Goal: Task Accomplishment & Management: Manage account settings

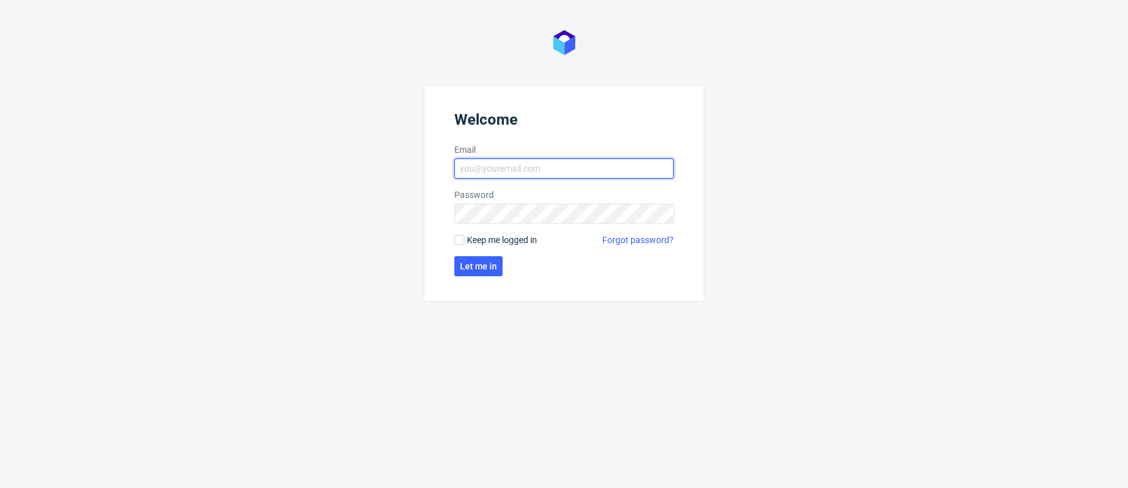
type input "marta.kozlowska@packhelp.com"
click at [480, 254] on form "Welcome Email marta.kozlowska@packhelp.com Password Keep me logged in Forgot pa…" at bounding box center [564, 193] width 281 height 217
click at [480, 262] on span "Let me in" at bounding box center [478, 266] width 37 height 9
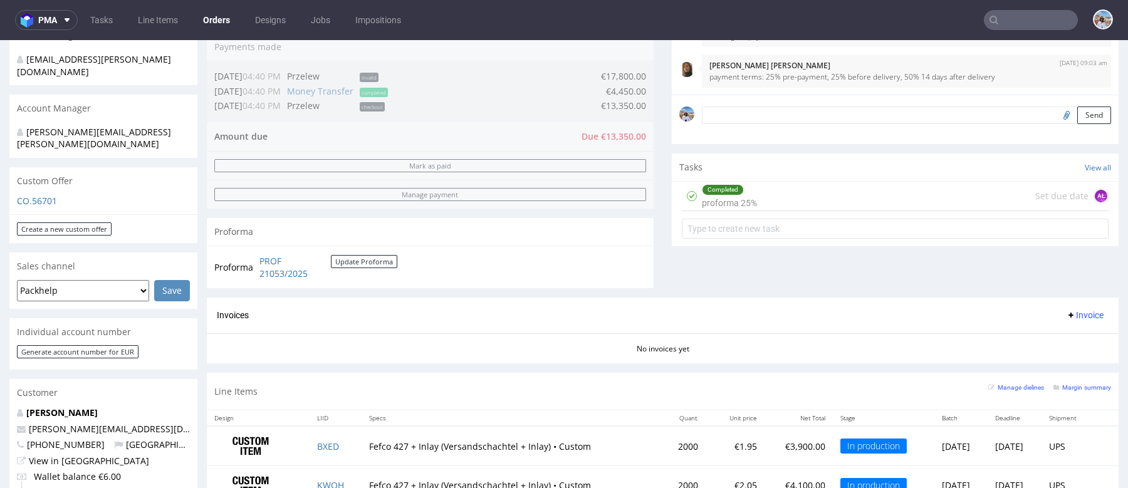
scroll to position [327, 0]
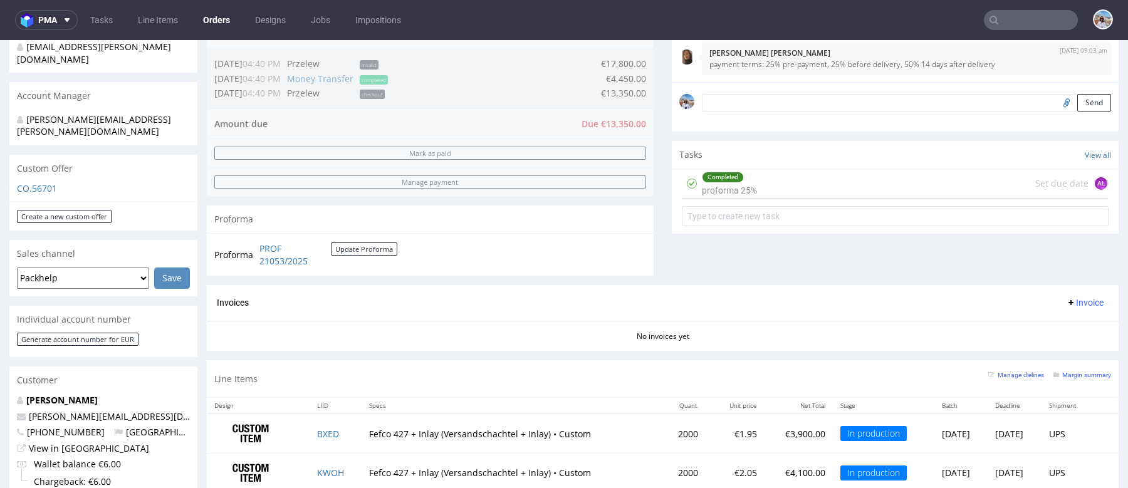
scroll to position [375, 0]
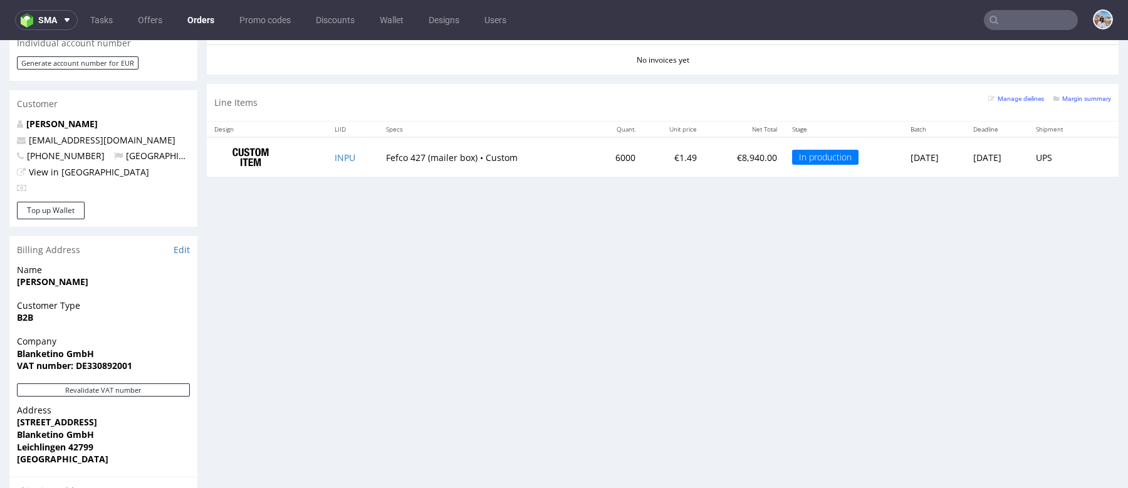
scroll to position [409, 0]
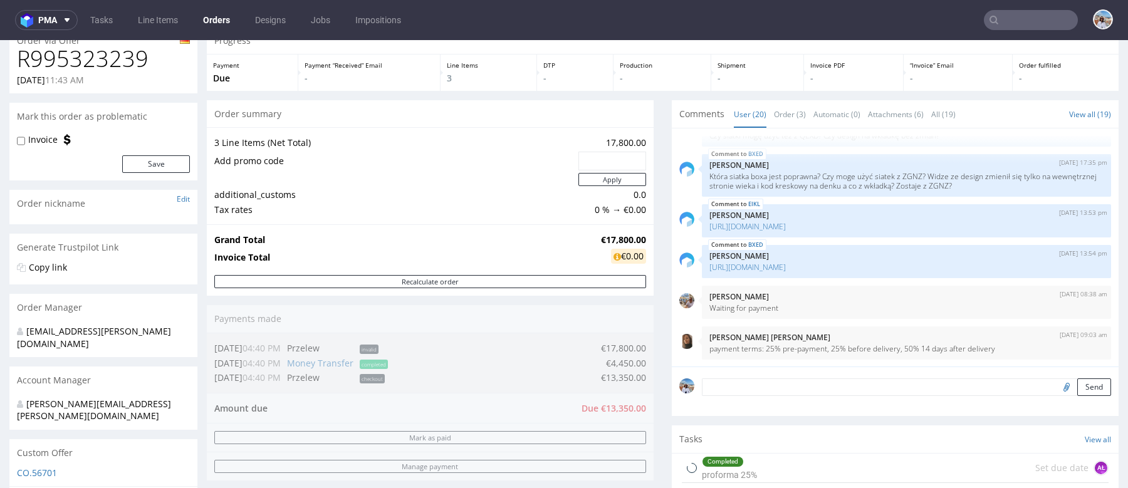
scroll to position [305, 0]
